Goal: Information Seeking & Learning: Find specific fact

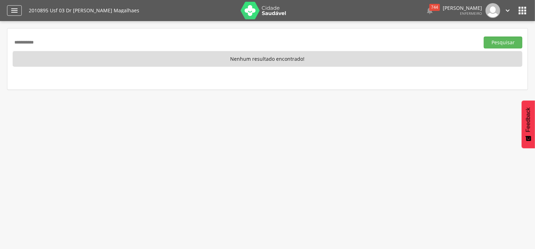
click at [20, 13] on div "" at bounding box center [14, 10] width 15 height 11
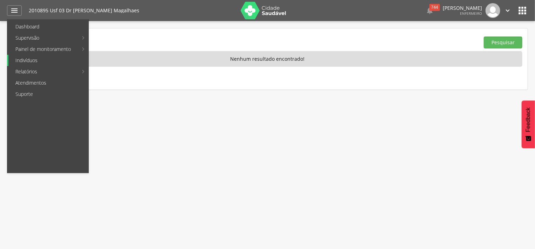
click at [38, 60] on link "Indivíduos" at bounding box center [48, 60] width 80 height 11
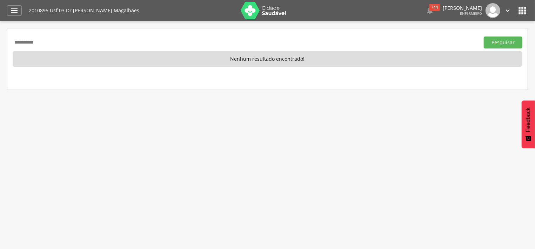
drag, startPoint x: 67, startPoint y: 41, endPoint x: 7, endPoint y: 39, distance: 60.7
click at [13, 39] on input "**********" at bounding box center [245, 42] width 464 height 12
click at [34, 43] on input "text" at bounding box center [245, 42] width 464 height 12
type input "**********"
click at [498, 39] on button "Pesquisar" at bounding box center [503, 42] width 39 height 12
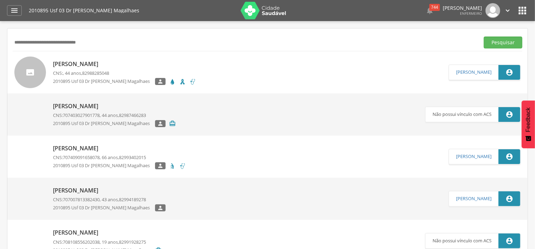
click at [113, 65] on p "[PERSON_NAME]" at bounding box center [124, 64] width 143 height 8
type input "**********"
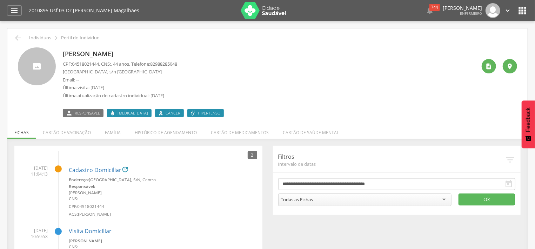
click at [119, 111] on span "[MEDICAL_DATA]" at bounding box center [132, 113] width 31 height 6
click at [113, 130] on li "Família" at bounding box center [113, 130] width 30 height 16
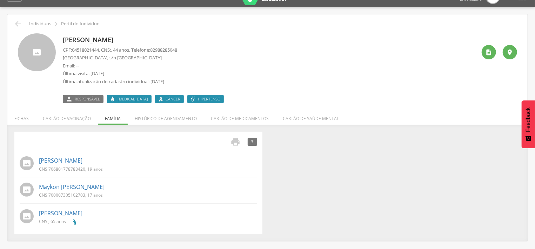
scroll to position [21, 0]
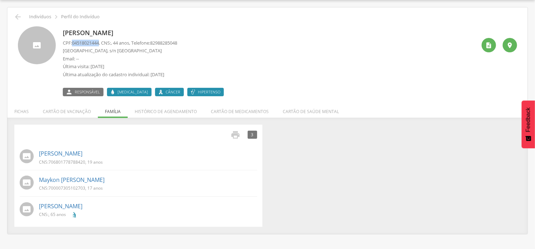
drag, startPoint x: 74, startPoint y: 41, endPoint x: 101, endPoint y: 43, distance: 27.8
click at [99, 43] on span "04518021444" at bounding box center [85, 43] width 27 height 6
copy span "04518021444"
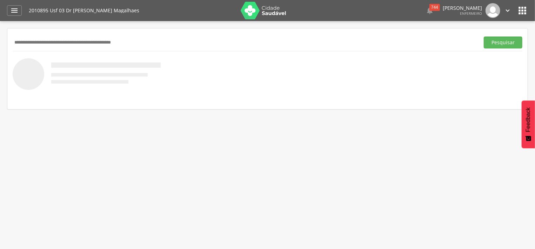
scroll to position [21, 0]
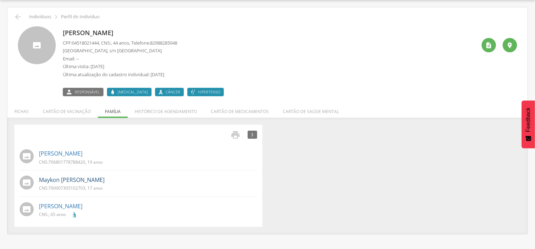
click at [93, 183] on link "Maykon [PERSON_NAME]" at bounding box center [72, 180] width 66 height 8
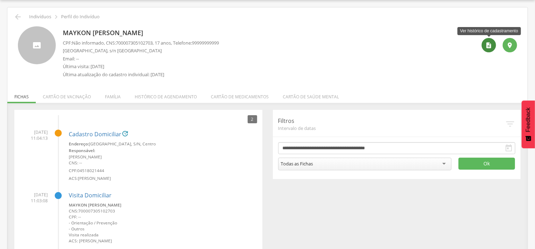
click at [485, 45] on div "" at bounding box center [488, 45] width 14 height 14
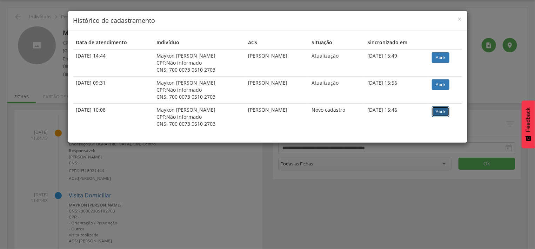
click at [440, 113] on link "Abrir" at bounding box center [441, 111] width 18 height 11
click at [461, 18] on span "×" at bounding box center [460, 19] width 4 height 10
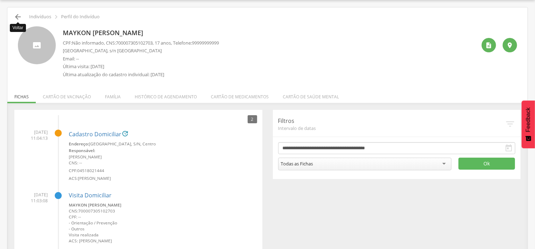
click at [19, 15] on icon "" at bounding box center [18, 17] width 8 height 8
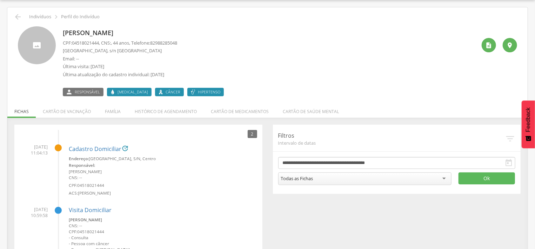
click at [23, 17] on div " Indivíduos  Perfil do Indivíduo" at bounding box center [268, 17] width 510 height 8
click at [20, 16] on icon "" at bounding box center [18, 17] width 8 height 8
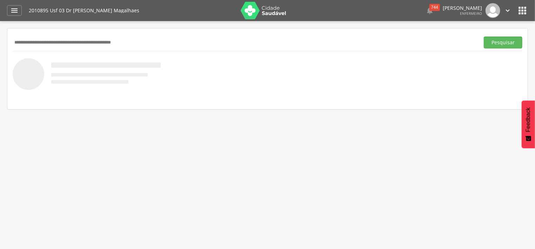
drag, startPoint x: 52, startPoint y: 40, endPoint x: 48, endPoint y: 35, distance: 5.5
click at [50, 39] on input "text" at bounding box center [245, 42] width 464 height 12
type input "**********"
click at [494, 45] on button "Pesquisar" at bounding box center [503, 42] width 39 height 12
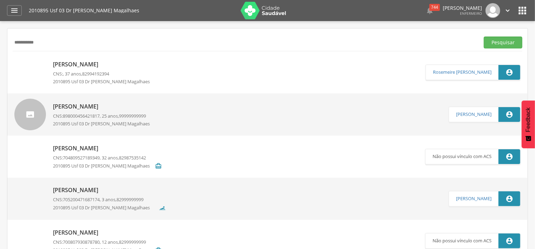
drag, startPoint x: 54, startPoint y: 43, endPoint x: 7, endPoint y: 43, distance: 46.6
click at [13, 43] on input "**********" at bounding box center [245, 42] width 464 height 12
paste input "**********"
type input "**********"
click at [510, 41] on button "Pesquisar" at bounding box center [503, 42] width 39 height 12
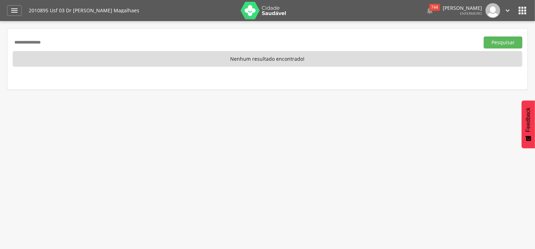
drag, startPoint x: 60, startPoint y: 44, endPoint x: 9, endPoint y: 41, distance: 51.3
click at [13, 41] on input "**********" at bounding box center [245, 42] width 464 height 12
paste input "**********"
click at [512, 40] on button "Pesquisar" at bounding box center [503, 42] width 39 height 12
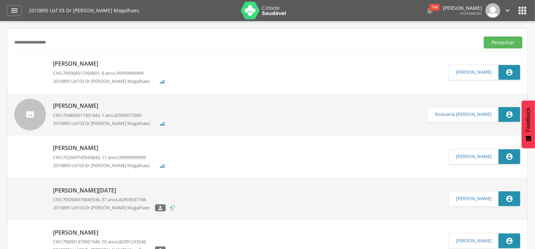
click at [138, 108] on p "[PERSON_NAME]" at bounding box center [109, 106] width 113 height 8
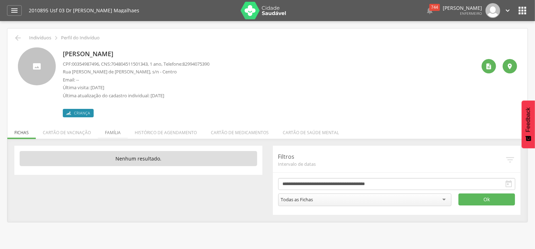
click at [114, 130] on li "Família" at bounding box center [113, 130] width 30 height 16
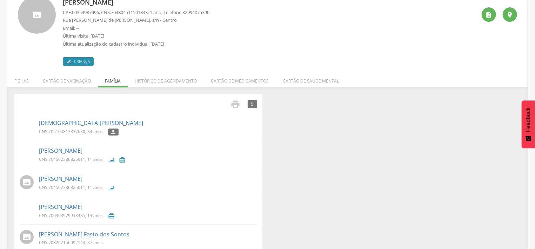
scroll to position [64, 0]
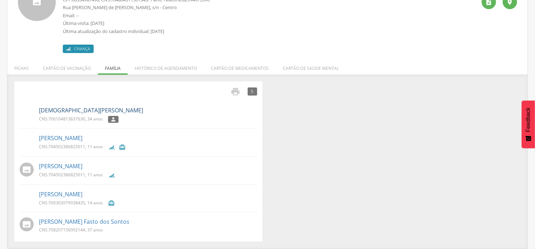
click at [65, 109] on link "[DEMOGRAPHIC_DATA][PERSON_NAME]" at bounding box center [91, 110] width 104 height 8
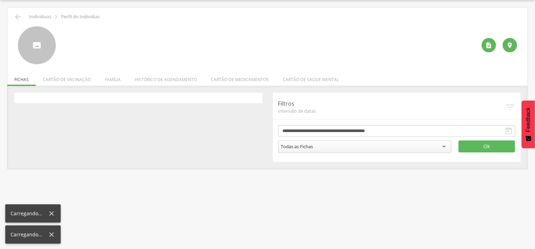
scroll to position [21, 0]
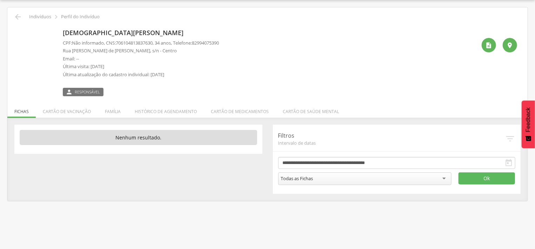
click at [19, 12] on div " Indivíduos  Perfil do Indivíduo [PERSON_NAME] CPF: Não informado , CNS: [PHO…" at bounding box center [267, 103] width 520 height 193
click at [20, 15] on icon "" at bounding box center [18, 17] width 8 height 8
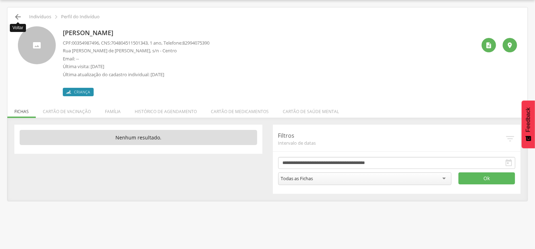
click at [19, 14] on icon "" at bounding box center [18, 17] width 8 height 8
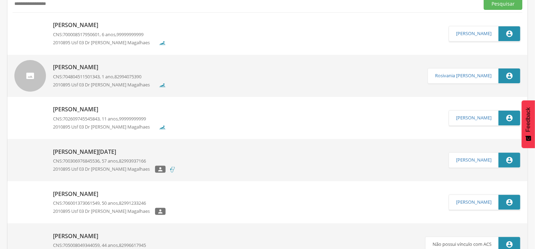
scroll to position [38, 0]
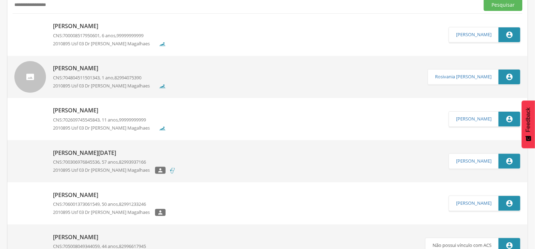
click at [126, 76] on span "82994075390" at bounding box center [127, 77] width 27 height 6
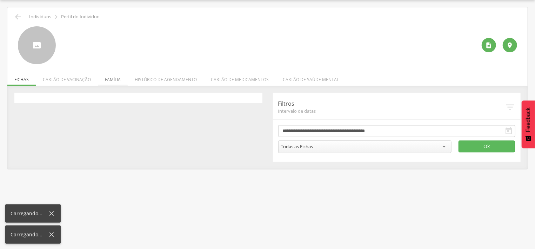
scroll to position [21, 0]
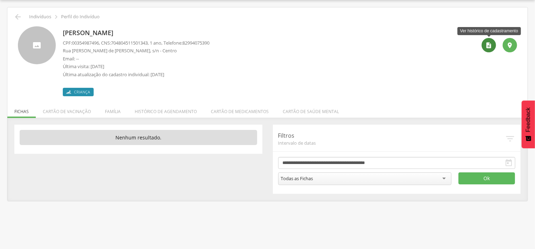
click at [489, 47] on icon "" at bounding box center [488, 45] width 7 height 7
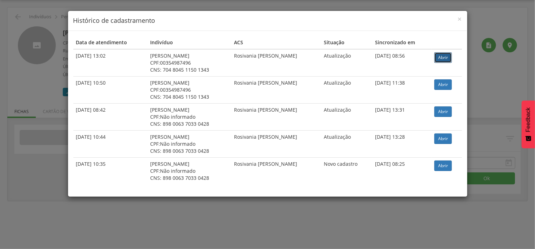
click at [443, 58] on link "Abrir" at bounding box center [443, 57] width 18 height 11
click at [458, 19] on span "×" at bounding box center [460, 19] width 4 height 10
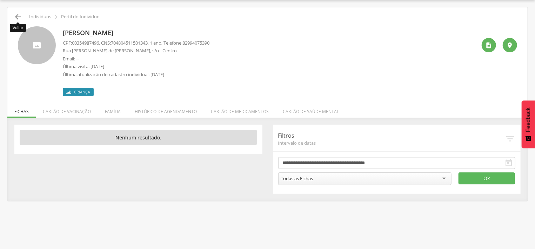
click at [20, 18] on icon "" at bounding box center [18, 17] width 8 height 8
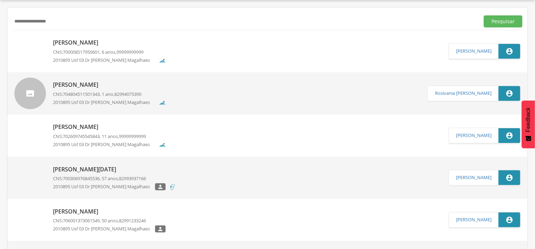
scroll to position [38, 0]
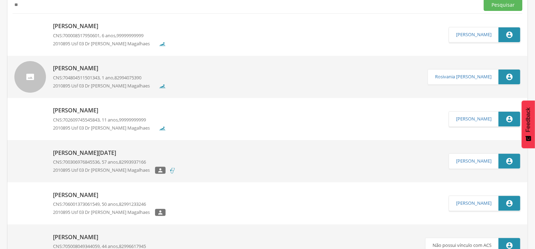
type input "*"
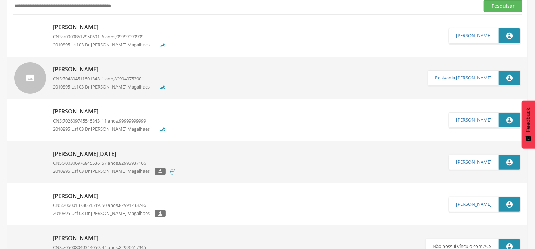
paste input "**********"
type input "**********"
click at [490, 4] on button "Pesquisar" at bounding box center [503, 6] width 39 height 12
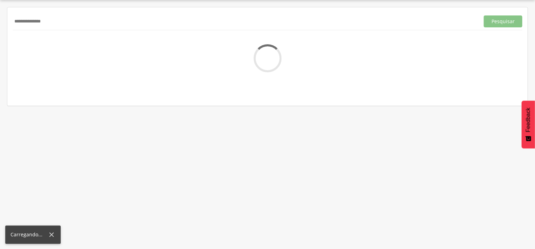
scroll to position [21, 0]
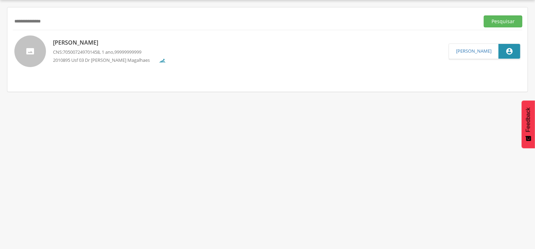
click at [103, 46] on p "[PERSON_NAME]" at bounding box center [109, 43] width 113 height 8
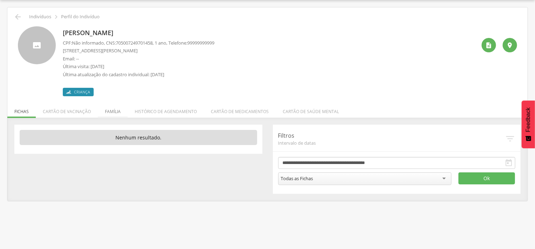
click at [113, 112] on li "Família" at bounding box center [113, 109] width 30 height 16
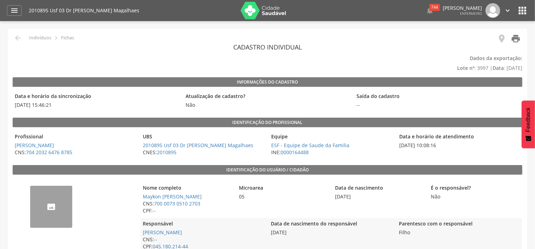
click at [514, 37] on icon "" at bounding box center [516, 39] width 10 height 10
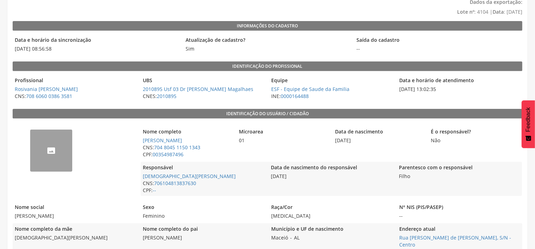
scroll to position [75, 0]
